Goal: Check status: Check status

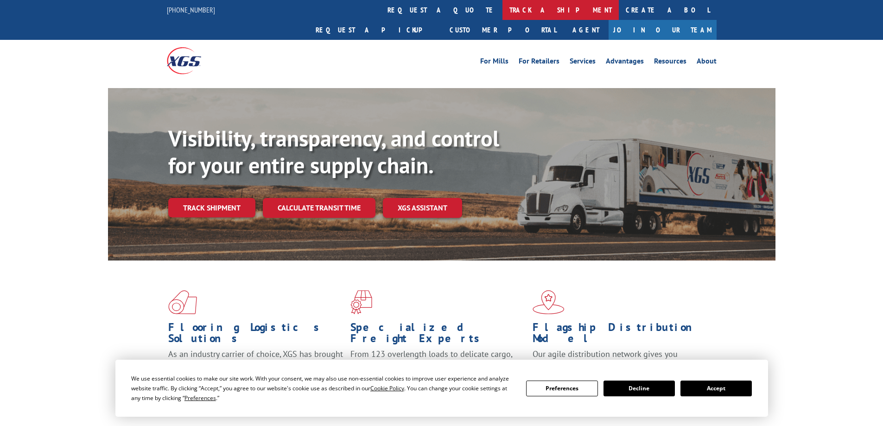
click at [502, 12] on link "track a shipment" at bounding box center [560, 10] width 116 height 20
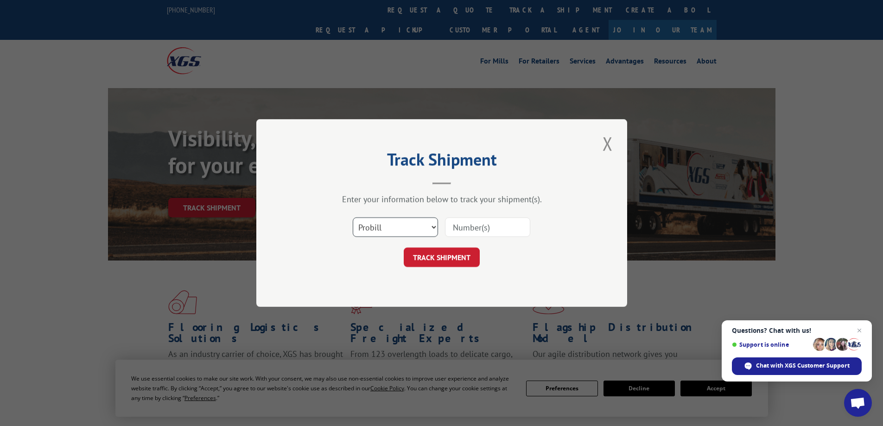
click at [401, 230] on select "Select category... Probill BOL PO" at bounding box center [395, 226] width 85 height 19
select select "bol"
click at [353, 217] on select "Select category... Probill BOL PO" at bounding box center [395, 226] width 85 height 19
click at [471, 230] on input at bounding box center [487, 226] width 85 height 19
paste input "4933564"
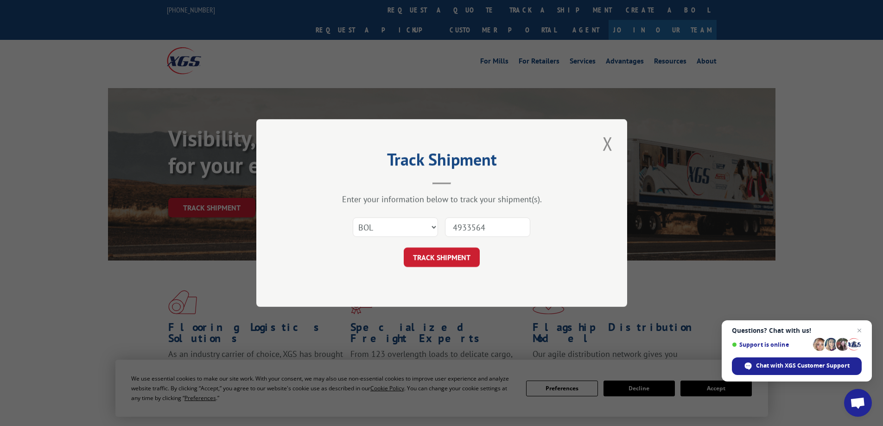
type input "4933564"
click at [404, 247] on button "TRACK SHIPMENT" at bounding box center [442, 256] width 76 height 19
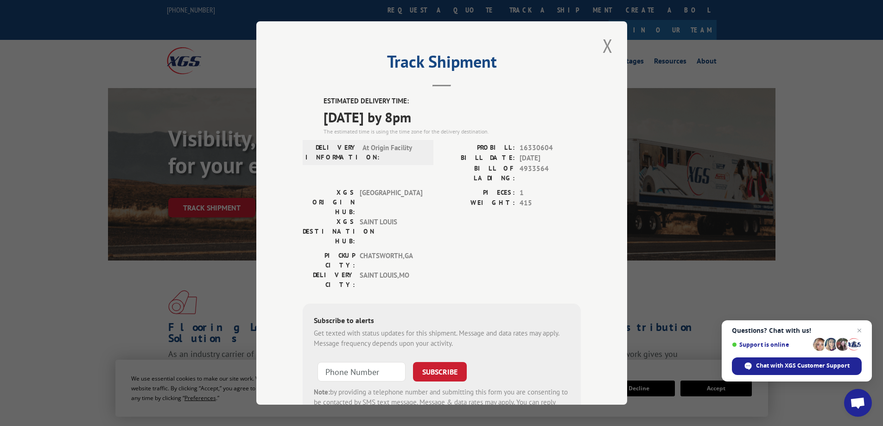
drag, startPoint x: 321, startPoint y: 120, endPoint x: 448, endPoint y: 119, distance: 127.9
click at [448, 119] on span "[DATE] by 8pm" at bounding box center [451, 117] width 257 height 21
copy span "[DATE] by 8pm"
